Goal: Transaction & Acquisition: Book appointment/travel/reservation

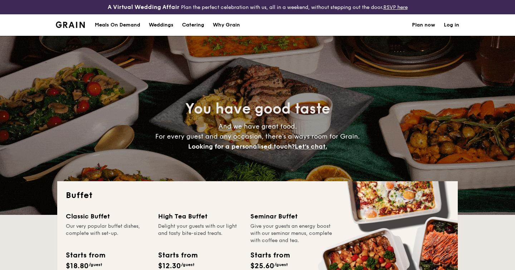
select select
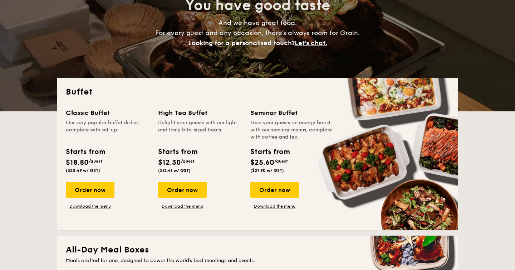
scroll to position [104, 0]
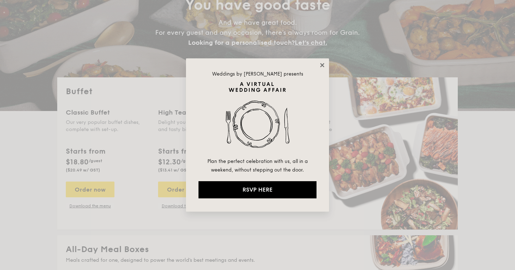
click at [321, 64] on icon at bounding box center [322, 65] width 6 height 6
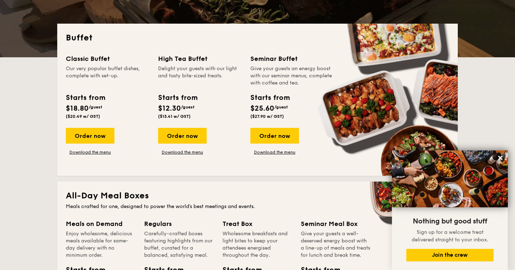
scroll to position [157, 0]
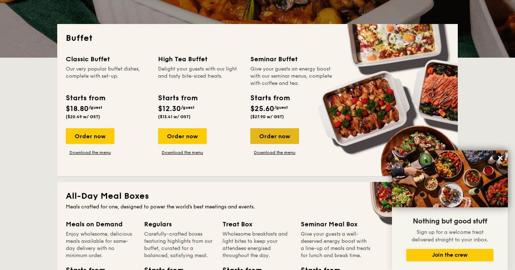
click at [285, 138] on div "Order now" at bounding box center [275, 136] width 49 height 16
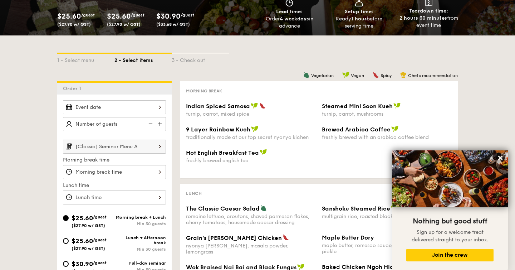
scroll to position [107, 0]
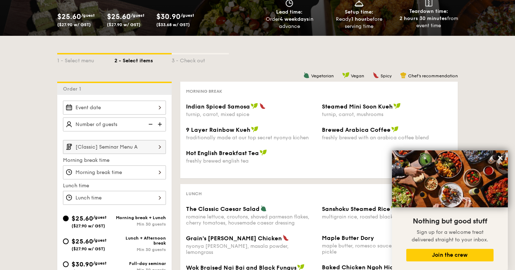
click at [116, 107] on div "2025 Oct [DATE] Tue Wed Thu Fri Sat Sun 1 2 3 4 5 6 7 8 9 10 11 12 13 14 15 16 …" at bounding box center [114, 108] width 103 height 14
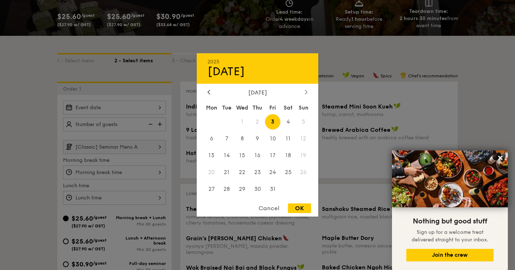
click at [303, 93] on div at bounding box center [306, 92] width 6 height 7
click at [212, 93] on div at bounding box center [209, 92] width 6 height 7
click at [256, 158] on span "16" at bounding box center [257, 155] width 15 height 15
click at [300, 206] on div "OK" at bounding box center [299, 208] width 23 height 10
type input "[DATE]"
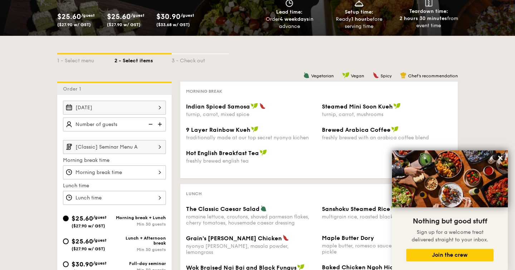
click at [161, 125] on img at bounding box center [160, 124] width 11 height 14
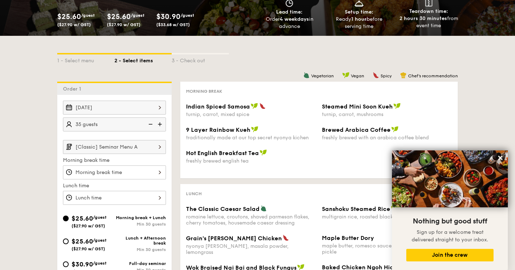
type input "40 guests"
click at [141, 145] on input "[Classic] Seminar Menu A" at bounding box center [114, 147] width 103 height 14
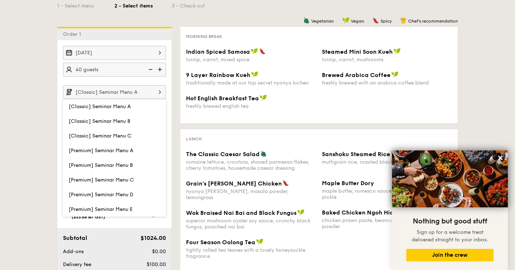
scroll to position [170, 0]
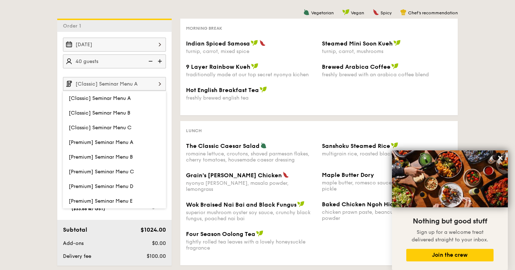
click at [158, 78] on img at bounding box center [160, 84] width 12 height 14
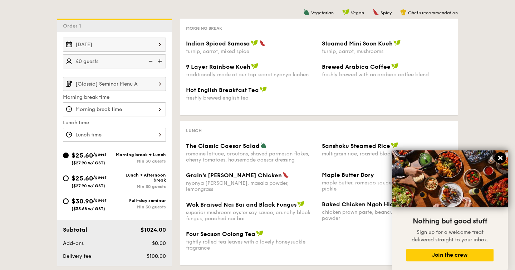
click at [498, 161] on icon at bounding box center [501, 158] width 6 height 6
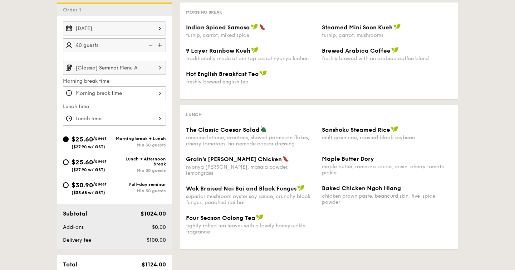
scroll to position [217, 0]
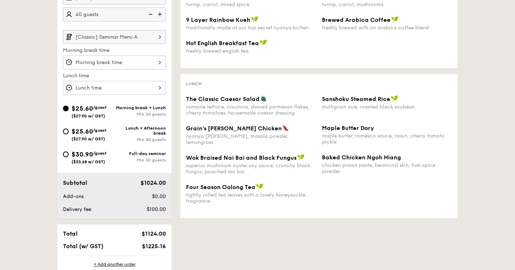
click at [68, 132] on div "$25.60 /guest ($27.90 w/ GST)" at bounding box center [89, 133] width 52 height 15
click at [68, 132] on input "$25.60 /guest ($27.90 w/ GST) Lunch + Afternoon break Min 30 guests" at bounding box center [66, 132] width 6 height 6
radio input "true"
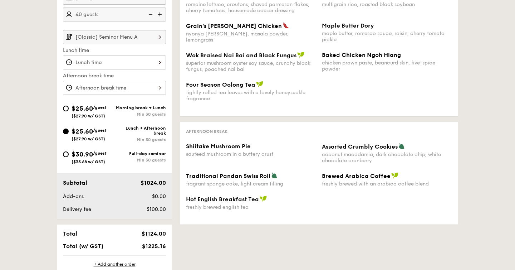
click at [68, 111] on div "$25.60 /guest ($27.90 w/ GST)" at bounding box center [89, 110] width 52 height 15
click at [68, 111] on input "$25.60 /guest ($27.90 w/ GST) Morning break + Lunch Min 30 guests" at bounding box center [66, 109] width 6 height 6
radio input "true"
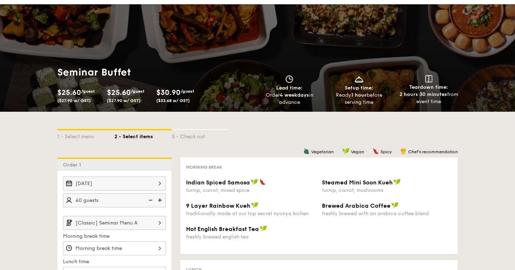
scroll to position [0, 0]
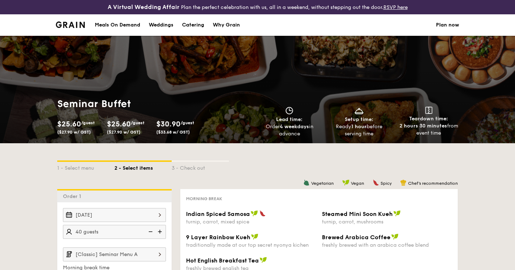
select select
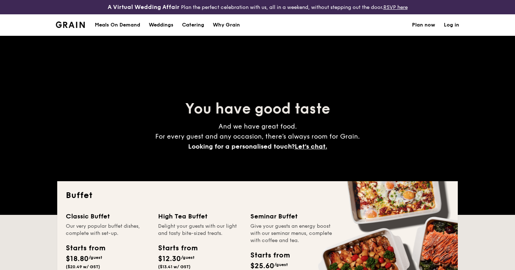
scroll to position [165, 0]
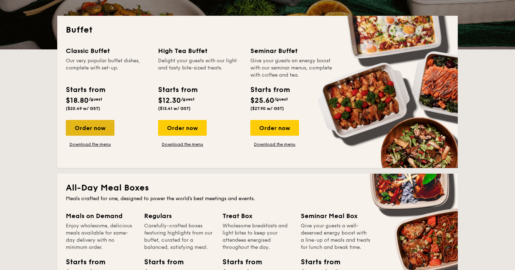
click at [88, 124] on div "Order now" at bounding box center [90, 128] width 49 height 16
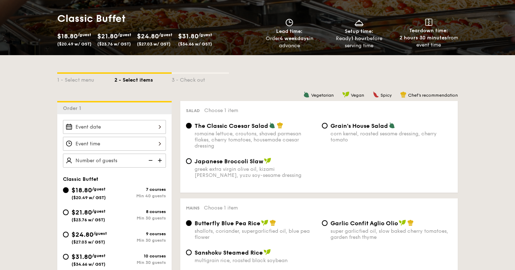
scroll to position [116, 0]
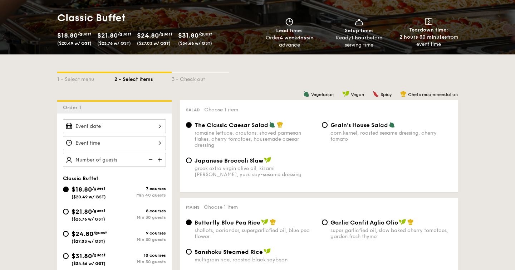
click at [143, 130] on div at bounding box center [114, 126] width 103 height 14
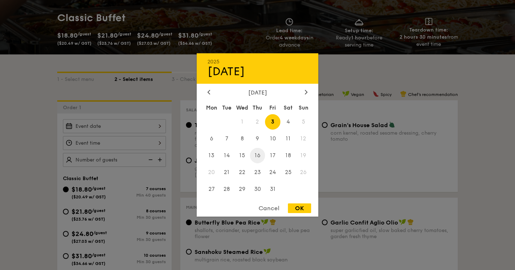
click at [262, 155] on span "16" at bounding box center [257, 155] width 15 height 15
click at [299, 206] on div "OK" at bounding box center [299, 208] width 23 height 10
type input "[DATE]"
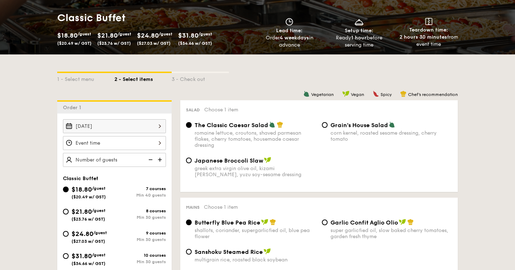
click at [151, 145] on div at bounding box center [114, 143] width 103 height 14
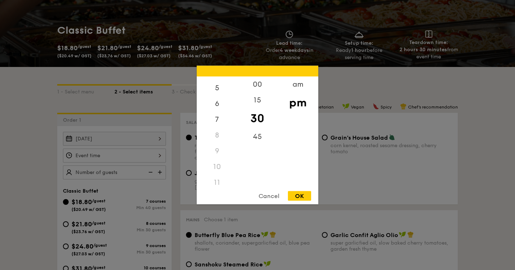
scroll to position [85, 0]
click at [217, 174] on div "11" at bounding box center [217, 178] width 40 height 16
click at [216, 178] on div "11" at bounding box center [217, 178] width 40 height 16
click at [298, 83] on div "am" at bounding box center [298, 87] width 40 height 21
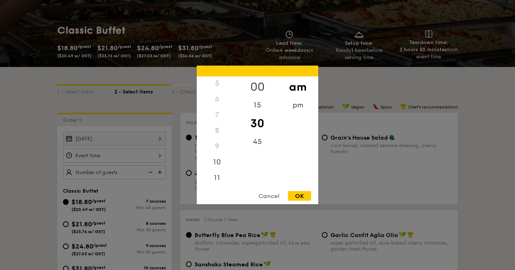
click at [252, 87] on div "00" at bounding box center [257, 87] width 40 height 21
click at [220, 177] on div "11" at bounding box center [217, 179] width 40 height 21
click at [261, 120] on div "30" at bounding box center [257, 123] width 40 height 21
click at [304, 198] on div "OK" at bounding box center [299, 196] width 23 height 10
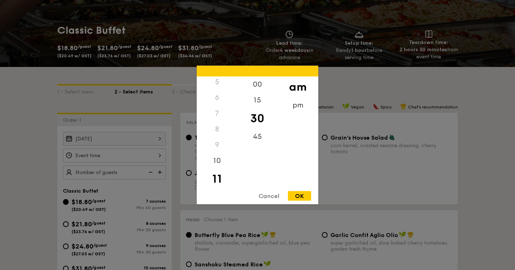
type input "11:30AM"
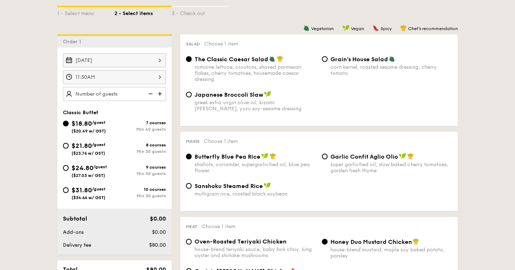
scroll to position [183, 0]
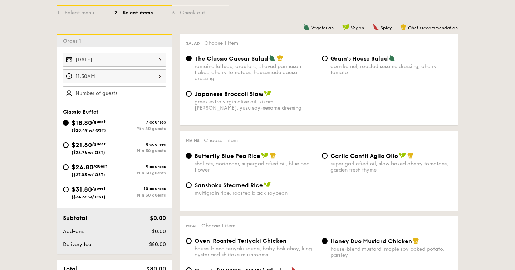
click at [159, 89] on img at bounding box center [160, 93] width 11 height 14
click at [148, 91] on img at bounding box center [150, 93] width 11 height 14
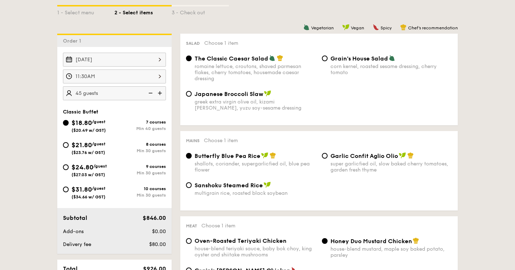
type input "40 guests"
click at [96, 171] on div "$24.80 /guest ($27.03 w/ GST)" at bounding box center [89, 169] width 35 height 15
click at [69, 170] on input "$24.80 /guest ($27.03 w/ GST) 9 courses Min 30 guests" at bounding box center [66, 167] width 6 height 6
radio input "true"
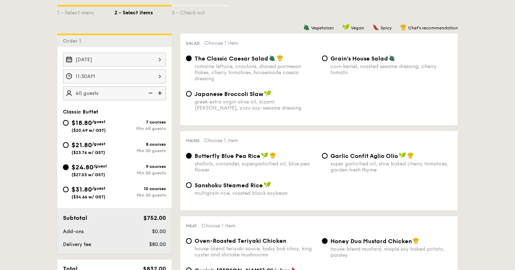
radio input "true"
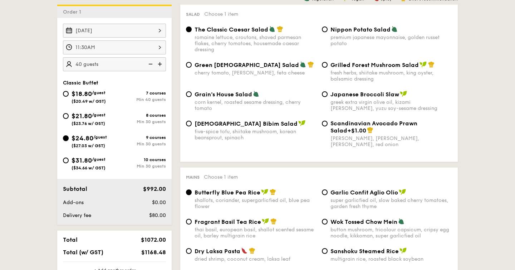
scroll to position [213, 0]
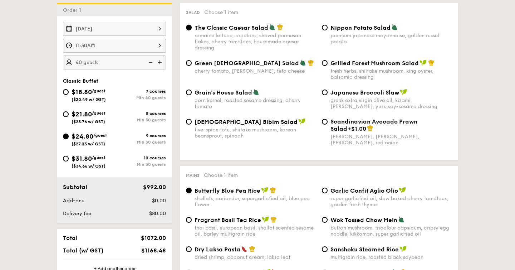
click at [224, 193] on span "Butterfly Blue Pea Rice" at bounding box center [228, 190] width 66 height 7
click at [192, 193] on input "Butterfly Blue Pea Rice shallots, coriander, supergarlicfied oil, blue pea flow…" at bounding box center [189, 191] width 6 height 6
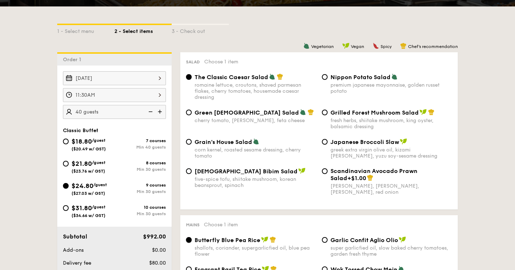
scroll to position [194, 0]
